Goal: Task Accomplishment & Management: Manage account settings

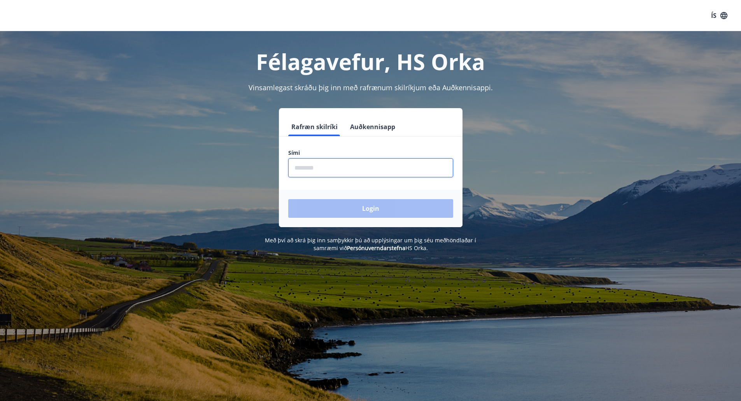
click at [311, 160] on input "phone" at bounding box center [370, 167] width 165 height 19
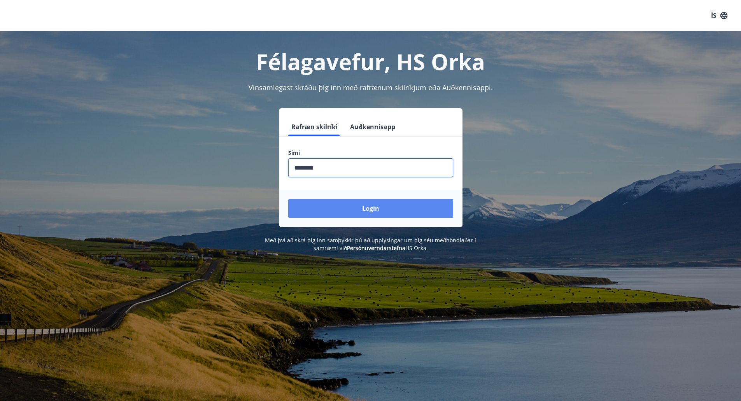
type input "********"
click at [381, 208] on button "Login" at bounding box center [370, 208] width 165 height 19
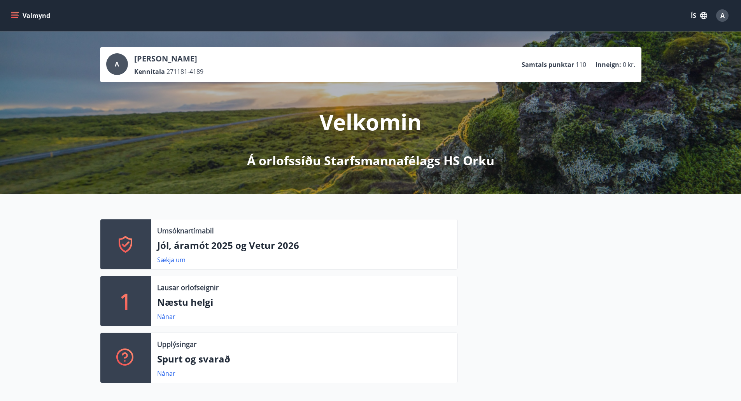
click at [581, 60] on ul "Samtals punktar 110 Inneign : 0 kr." at bounding box center [579, 64] width 114 height 15
click at [127, 242] on icon at bounding box center [125, 244] width 19 height 19
click at [206, 227] on p "Umsóknartímabil" at bounding box center [185, 231] width 57 height 10
drag, startPoint x: 589, startPoint y: 63, endPoint x: 570, endPoint y: 68, distance: 19.0
click at [570, 68] on li "Samtals punktar 110" at bounding box center [554, 64] width 65 height 9
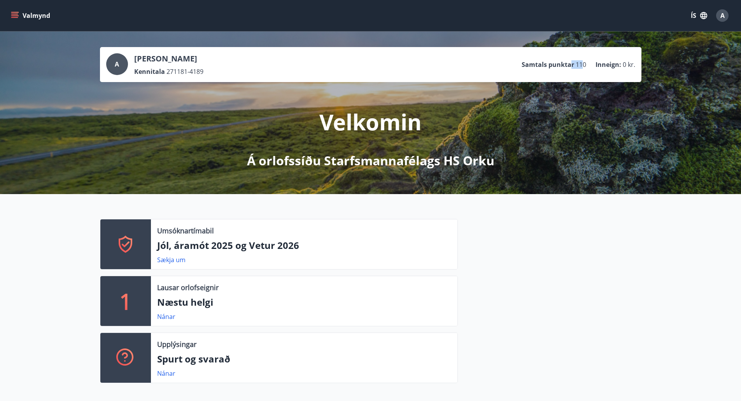
click at [570, 68] on p "Samtals punktar" at bounding box center [548, 64] width 53 height 9
drag, startPoint x: 510, startPoint y: 65, endPoint x: 628, endPoint y: 63, distance: 118.3
click at [628, 63] on div "A [PERSON_NAME] Kennitala 271181-4189 Samtals punktar 110 Inneign : 0 kr." at bounding box center [370, 64] width 529 height 23
click at [592, 361] on div at bounding box center [550, 304] width 184 height 170
drag, startPoint x: 521, startPoint y: 63, endPoint x: 635, endPoint y: 76, distance: 114.8
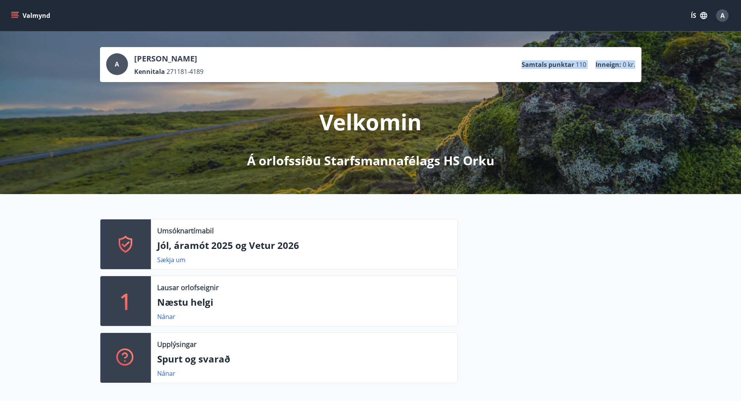
click at [635, 76] on div "A [PERSON_NAME] Kennitala 271181-4189 Samtals punktar 110 Inneign : 0 kr." at bounding box center [371, 64] width 542 height 35
